Goal: Transaction & Acquisition: Purchase product/service

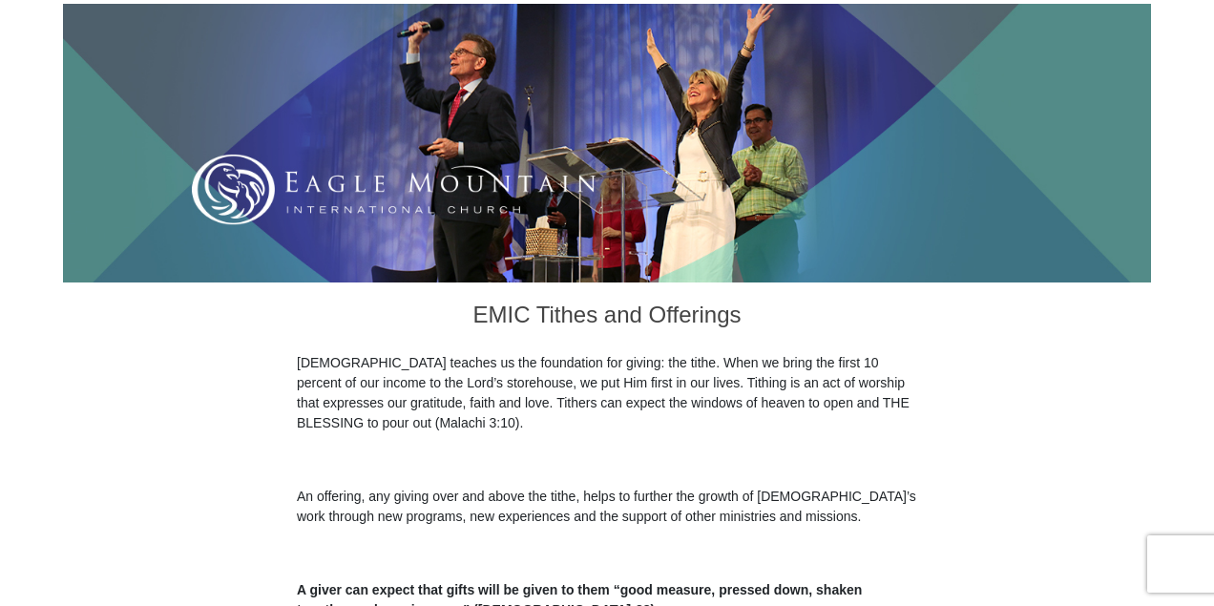
scroll to position [254, 0]
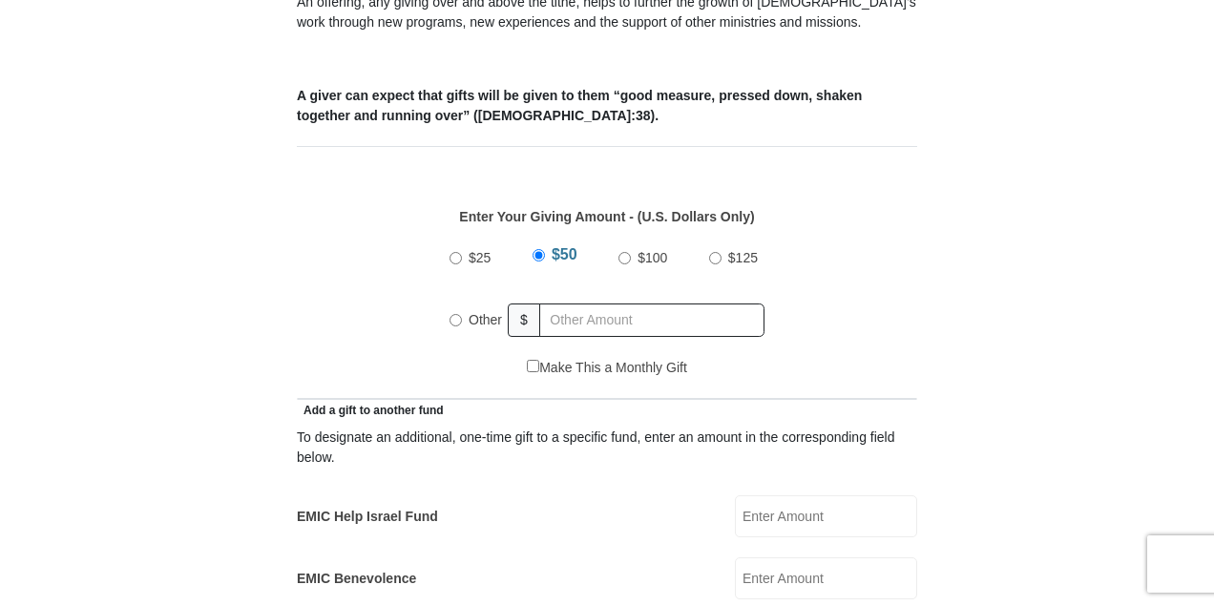
scroll to position [764, 0]
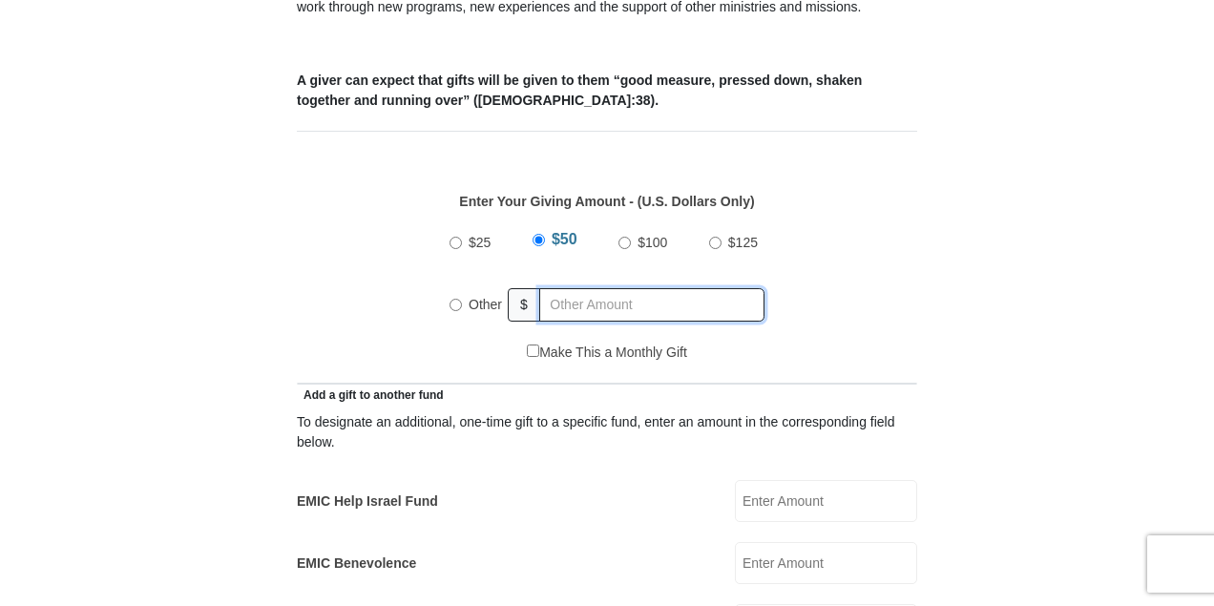
radio input "true"
click at [581, 288] on input "text" at bounding box center [655, 304] width 219 height 33
click at [583, 288] on input "text" at bounding box center [655, 304] width 219 height 33
type input "222.15"
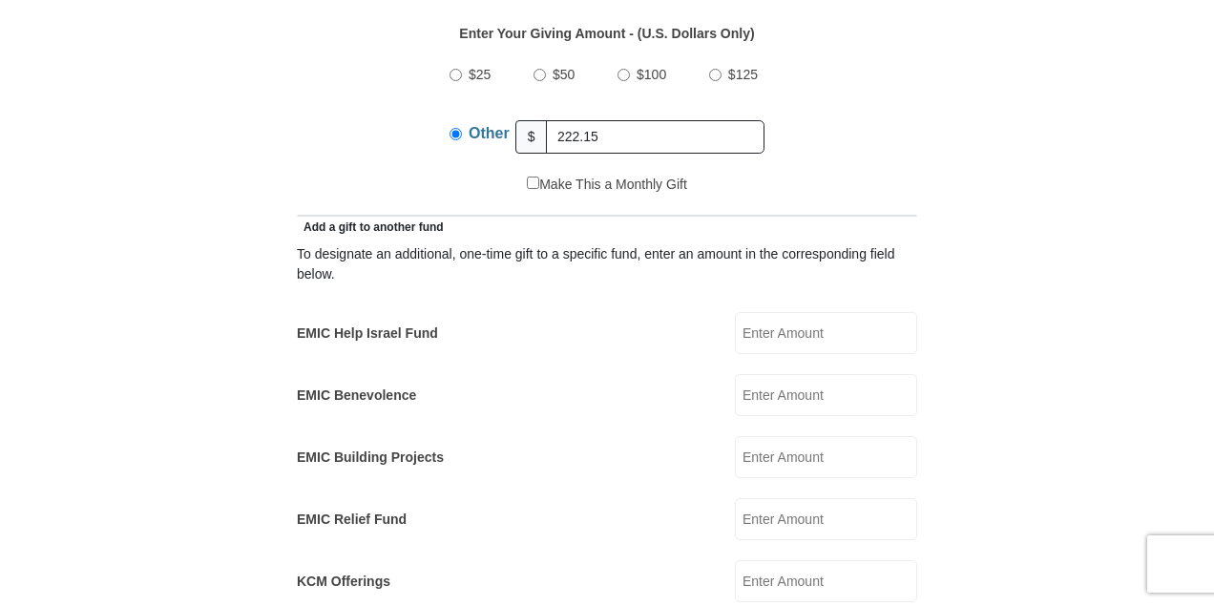
scroll to position [954, 0]
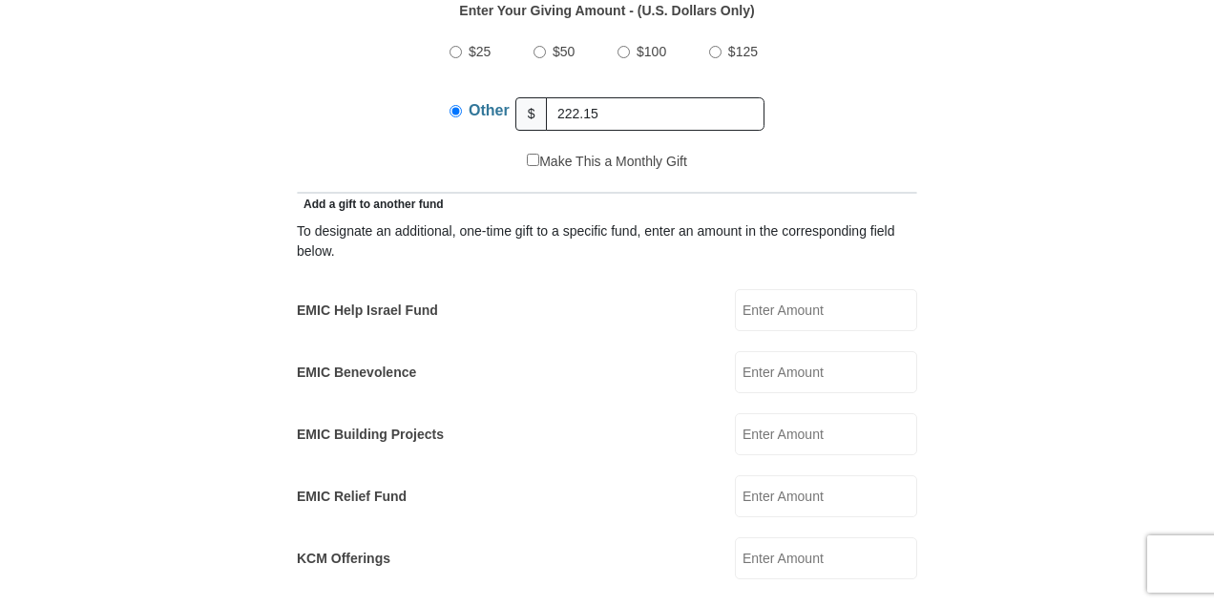
click at [827, 289] on input "EMIC Help Israel Fund" at bounding box center [826, 310] width 182 height 42
type input "25"
click at [981, 262] on form "[GEOGRAPHIC_DATA][DEMOGRAPHIC_DATA] Online Giving Because of gifts like yours, …" at bounding box center [607, 543] width 1088 height 2843
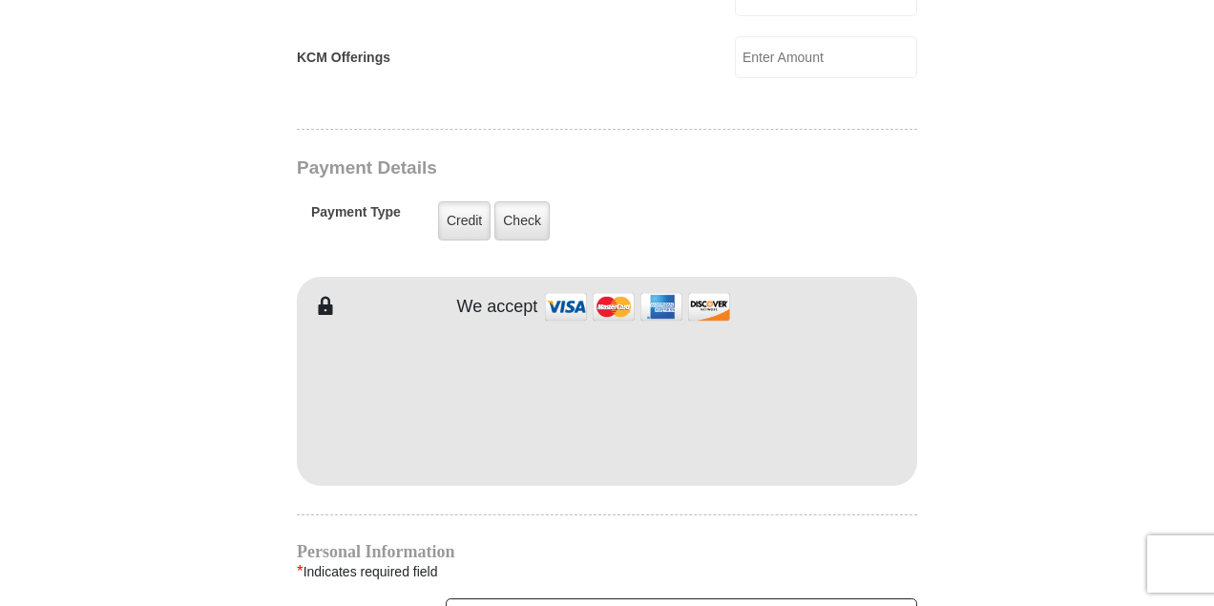
scroll to position [1527, 0]
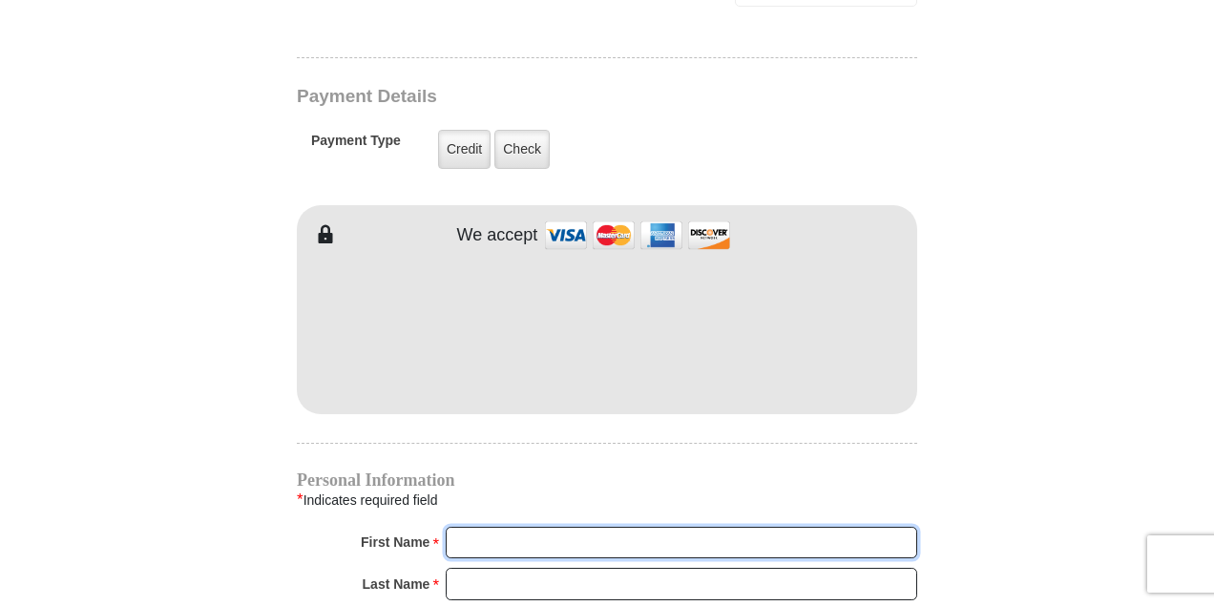
type input "[PERSON_NAME]"
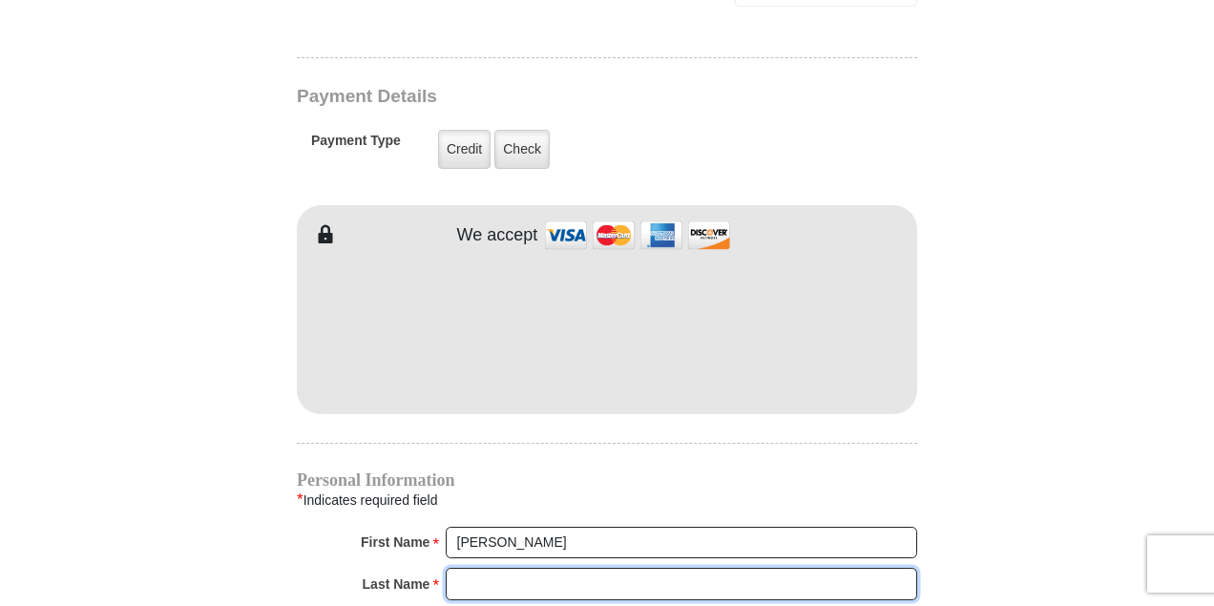
type input "Severynen"
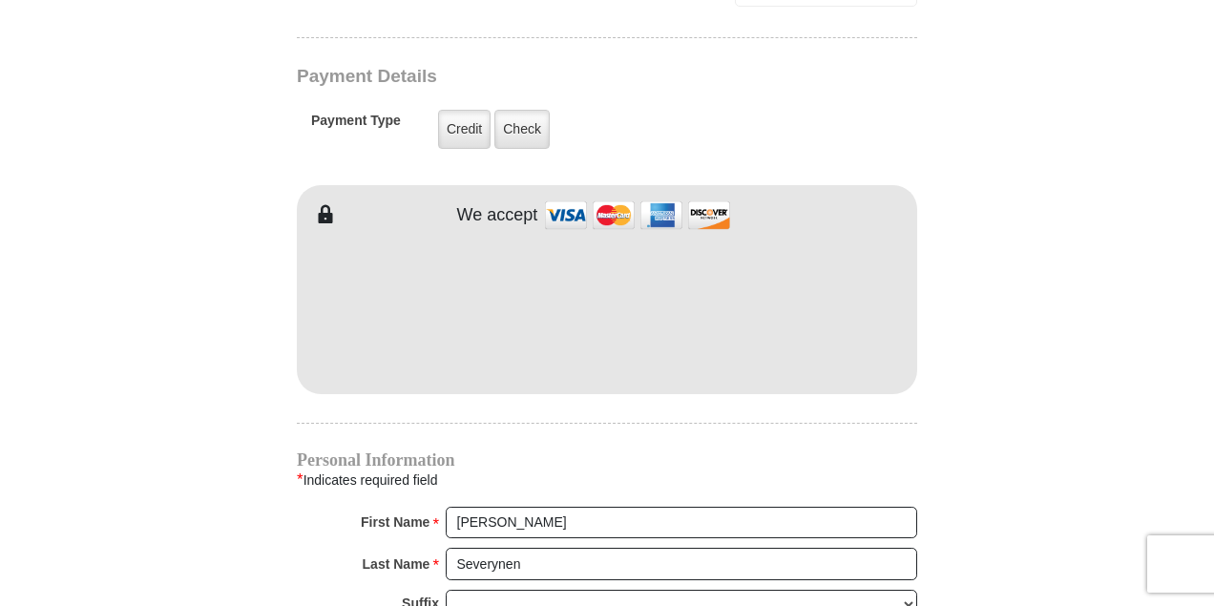
scroll to position [1506, 0]
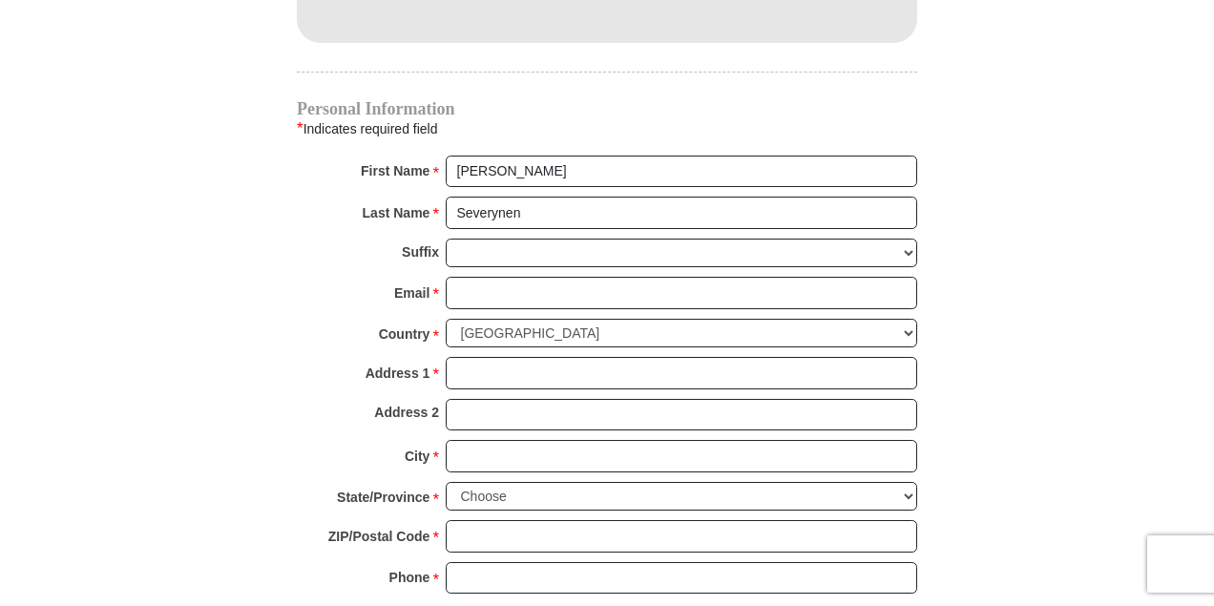
scroll to position [1888, 0]
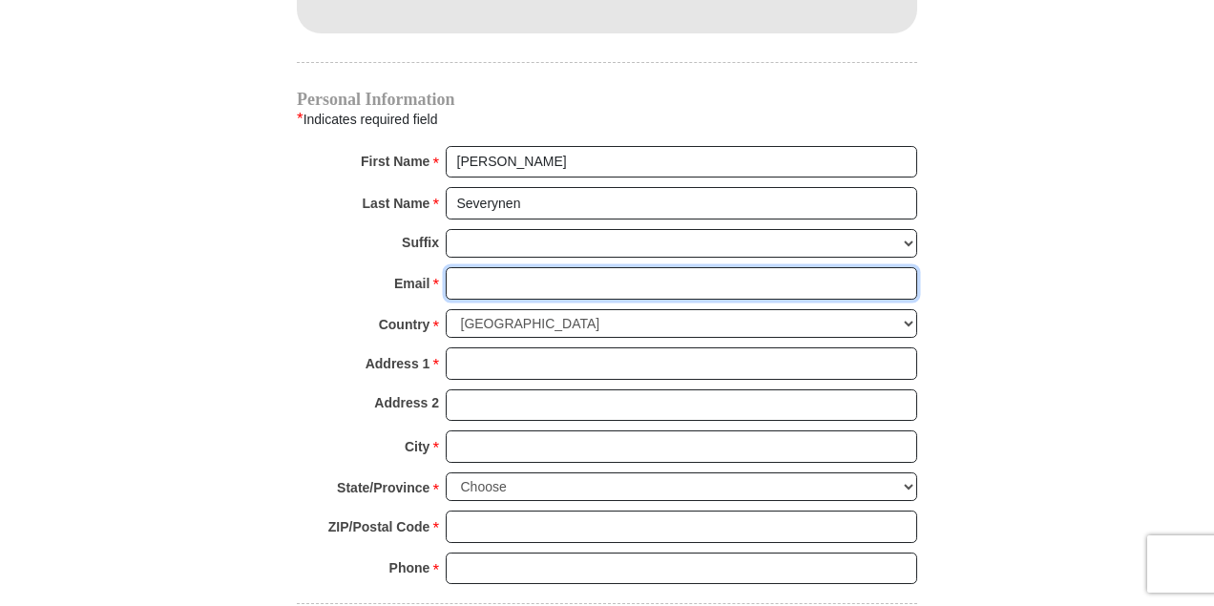
click at [550, 267] on input "Email *" at bounding box center [682, 283] width 472 height 32
type input "[EMAIL_ADDRESS][DOMAIN_NAME]"
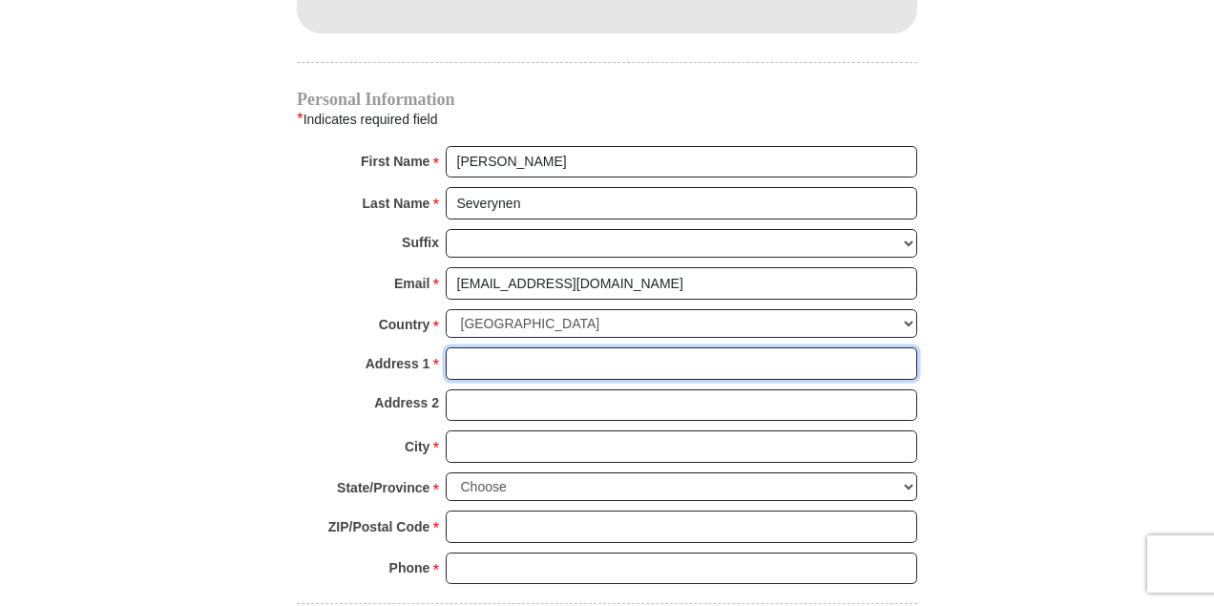
type input "[STREET_ADDRESS]"
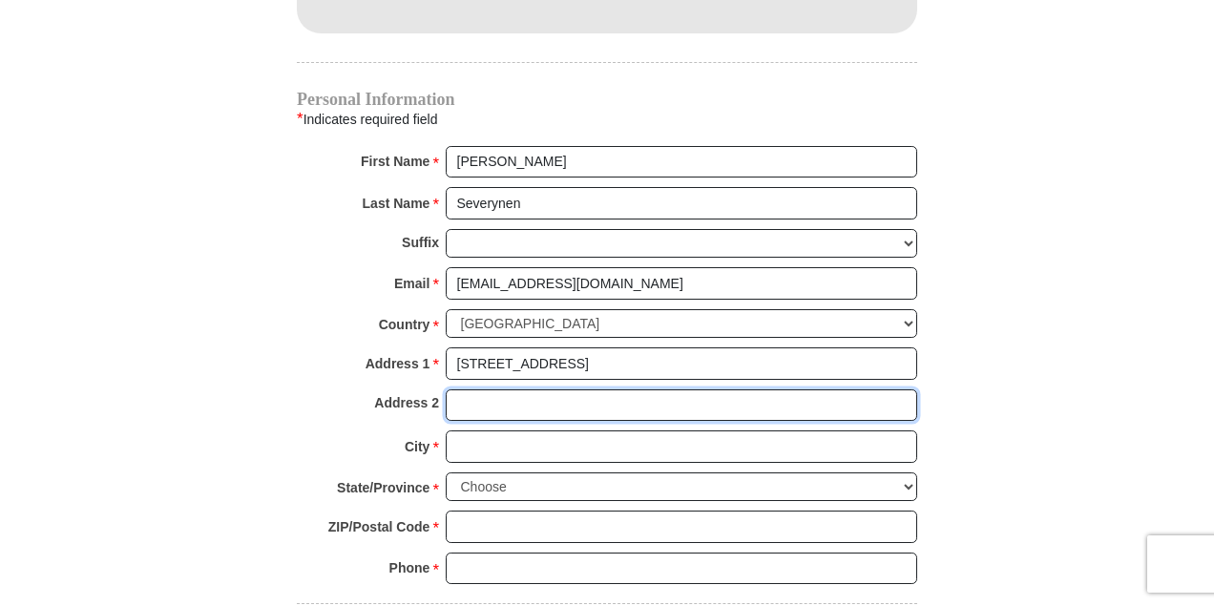
type input "APT 13305"
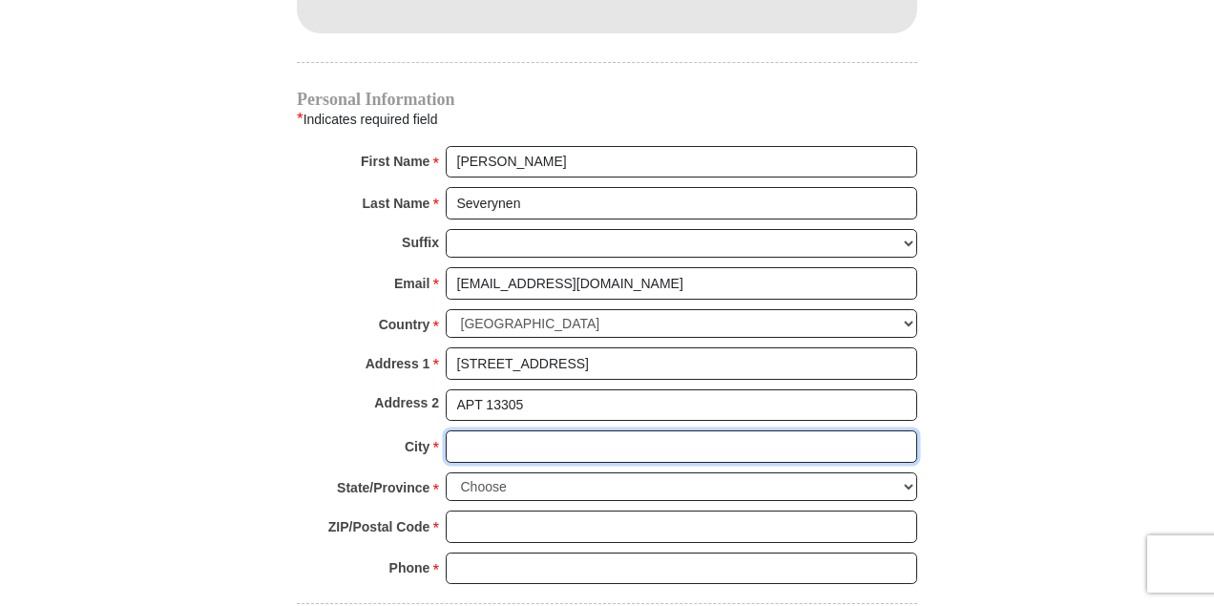
type input "[GEOGRAPHIC_DATA]"
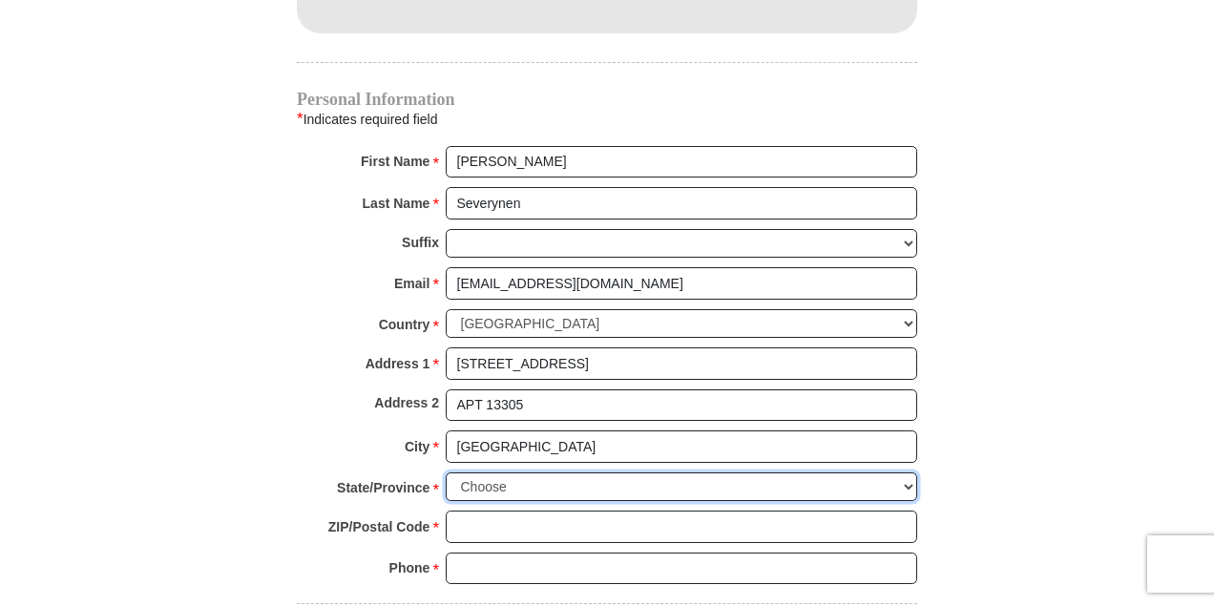
select select "[GEOGRAPHIC_DATA]"
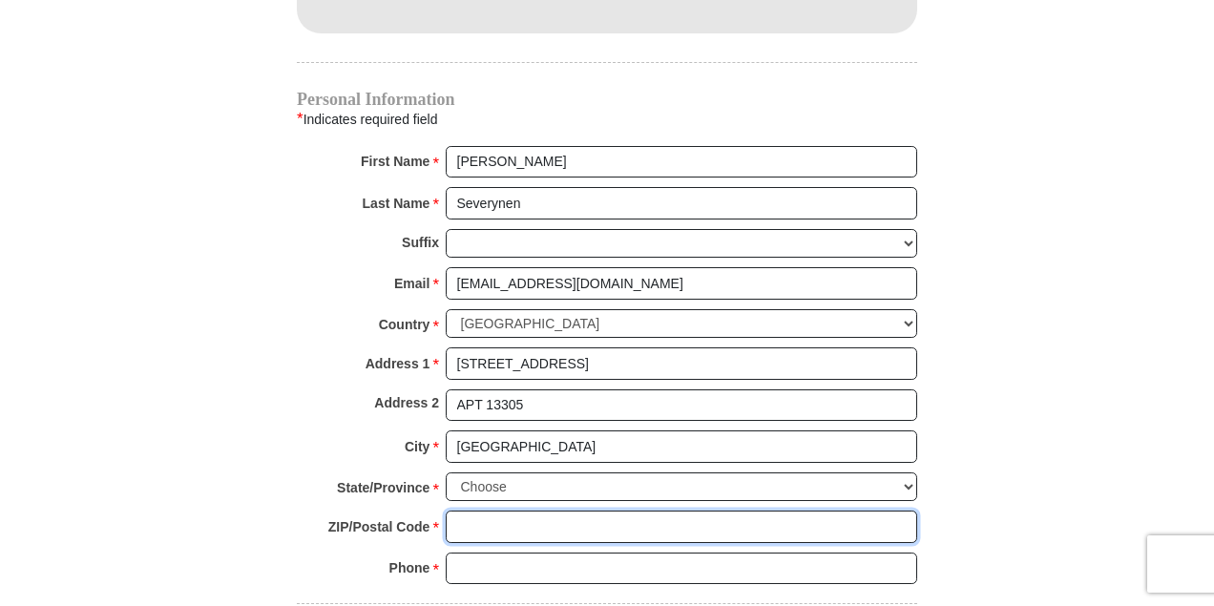
type input "76108"
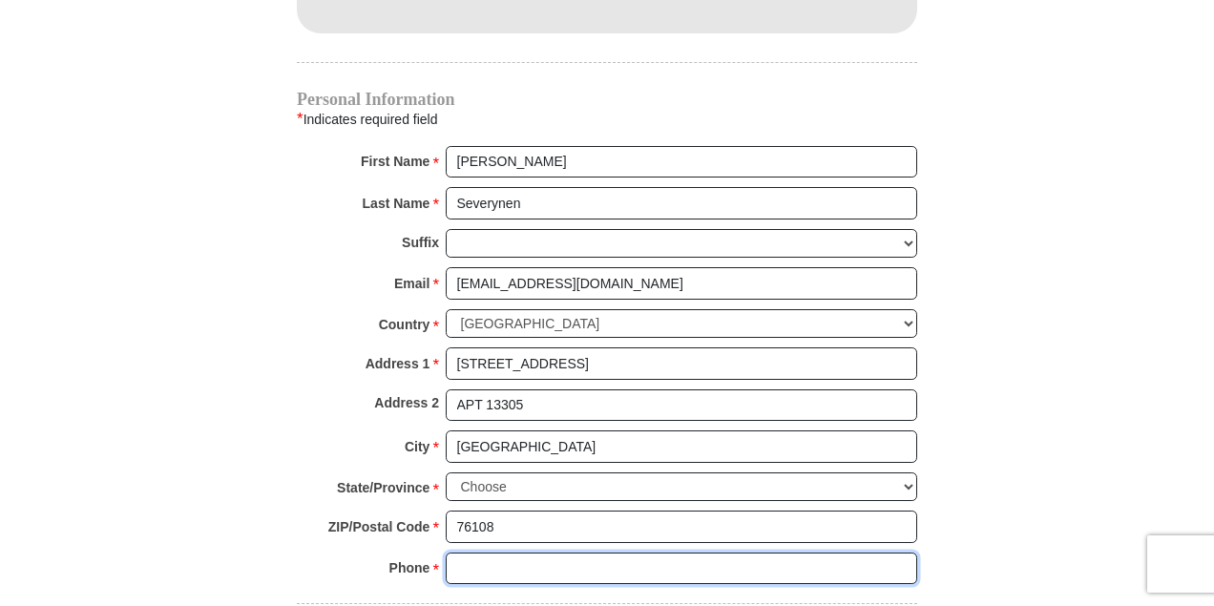
type input "6822701740"
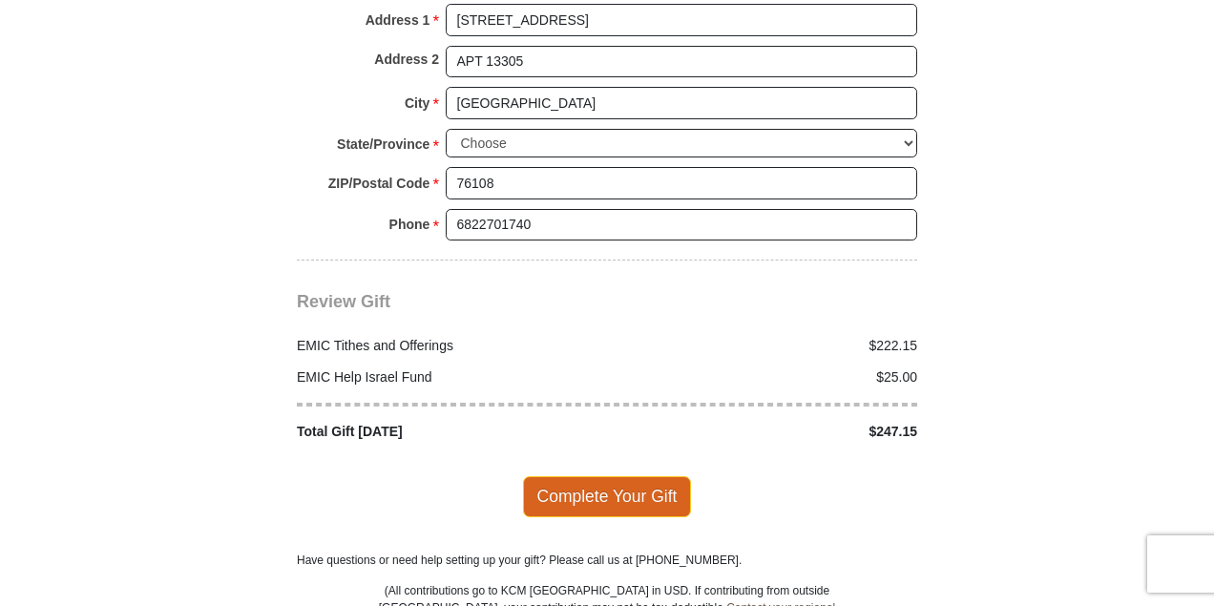
scroll to position [2270, 0]
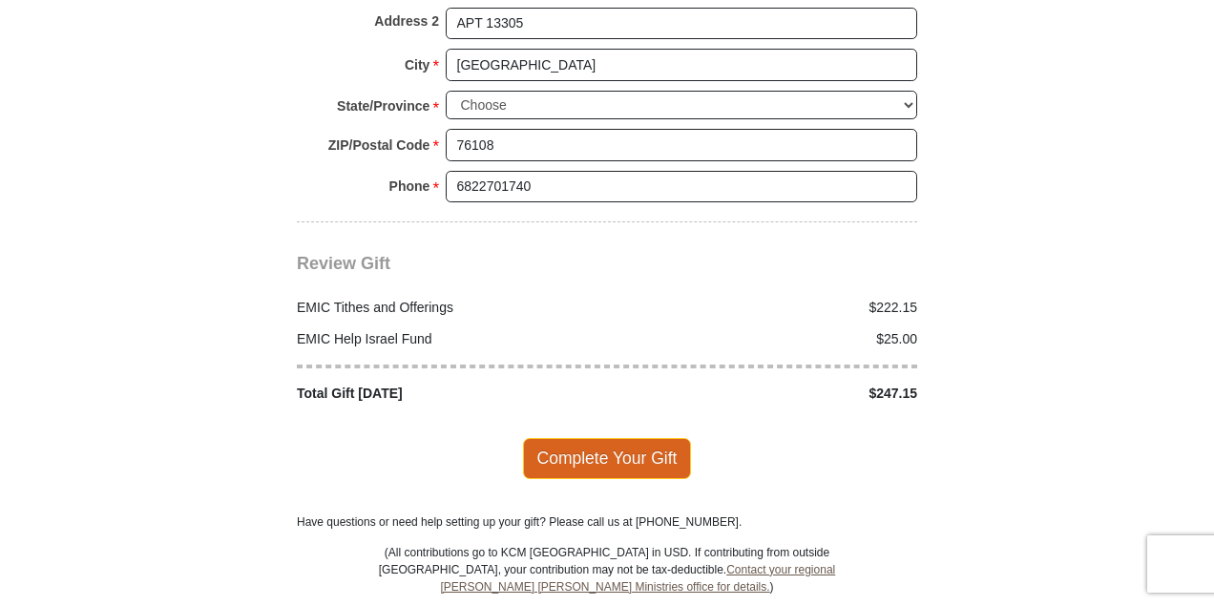
click at [597, 438] on span "Complete Your Gift" at bounding box center [607, 458] width 169 height 40
